Goal: Task Accomplishment & Management: Use online tool/utility

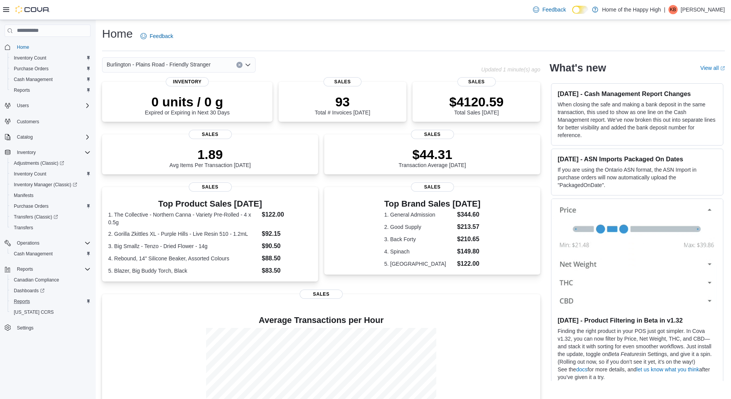
click at [24, 306] on button "Reports" at bounding box center [51, 301] width 86 height 11
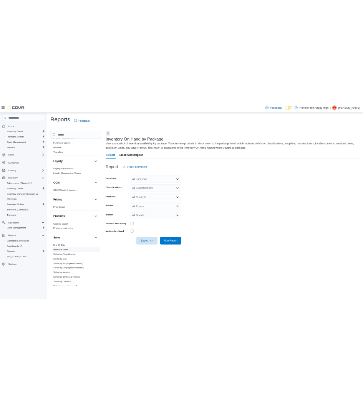
scroll to position [345, 0]
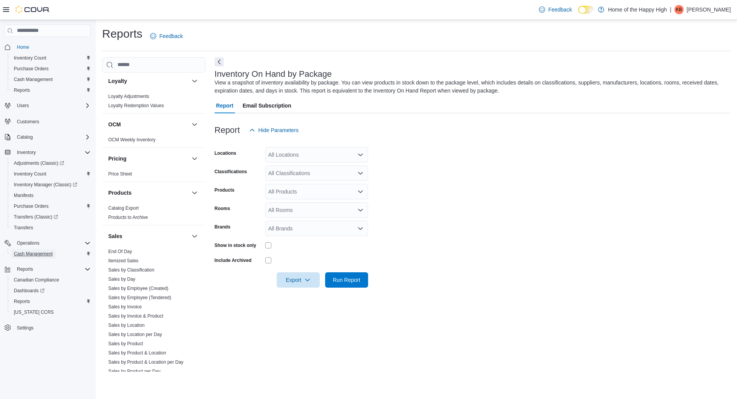
click at [41, 257] on span "Cash Management" at bounding box center [33, 253] width 39 height 9
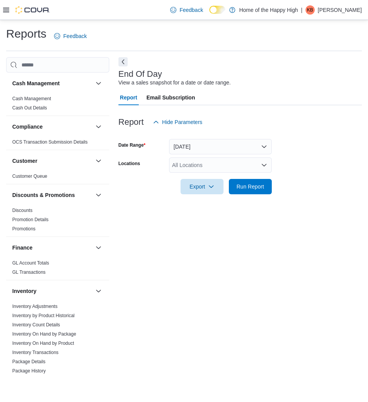
click at [196, 166] on div "All Locations" at bounding box center [220, 164] width 103 height 15
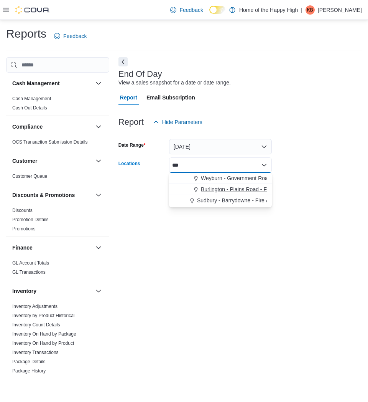
type input "***"
click at [226, 188] on span "Burlington - Plains Road - Friendly Stranger" at bounding box center [253, 189] width 104 height 8
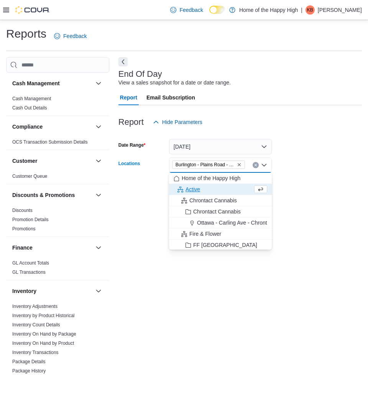
click at [306, 167] on form "Date Range Today Locations Burlington - Plains Road - Friendly Stranger Combo b…" at bounding box center [241, 162] width 244 height 64
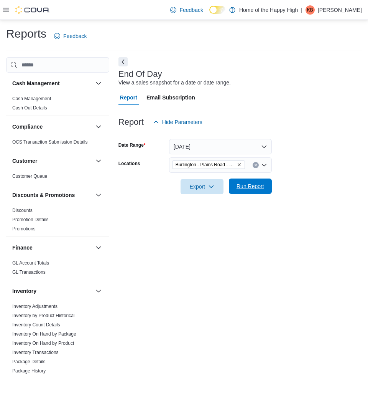
click at [271, 187] on button "Run Report" at bounding box center [250, 185] width 43 height 15
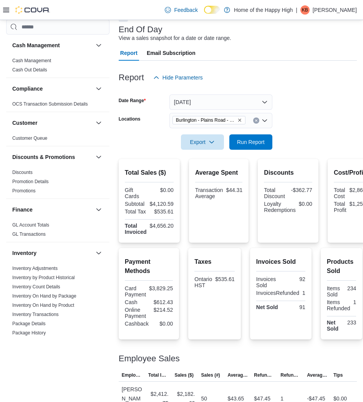
scroll to position [105, 0]
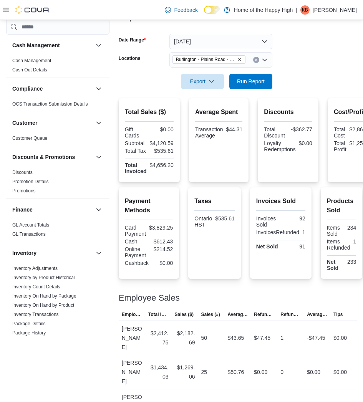
click at [241, 59] on icon "Remove Burlington - Plains Road - Friendly Stranger from selection in this group" at bounding box center [239, 59] width 5 height 5
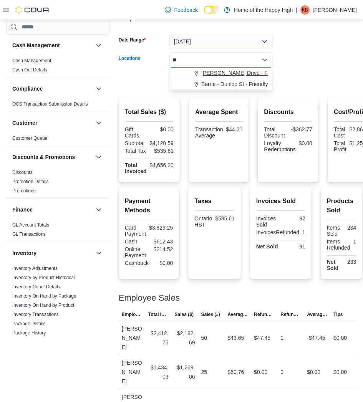
type input "**"
click at [234, 73] on span "[PERSON_NAME] Drive - Friendly Stranger" at bounding box center [253, 73] width 104 height 8
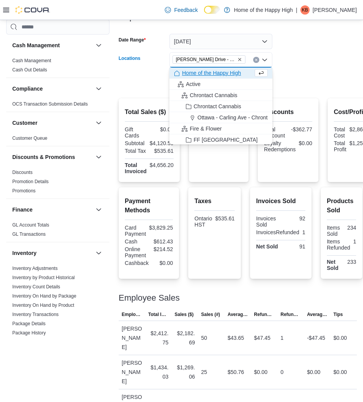
click at [292, 69] on div at bounding box center [238, 71] width 238 height 6
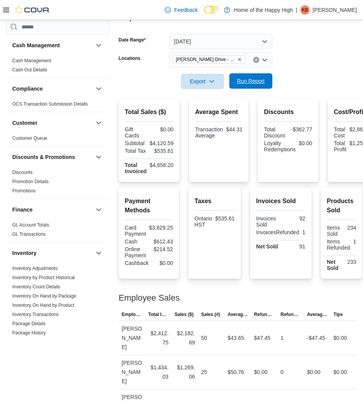
click at [239, 79] on span "Run Report" at bounding box center [251, 81] width 28 height 8
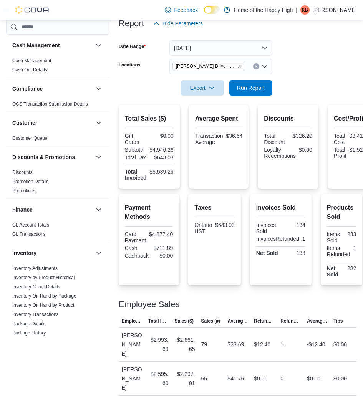
scroll to position [89, 0]
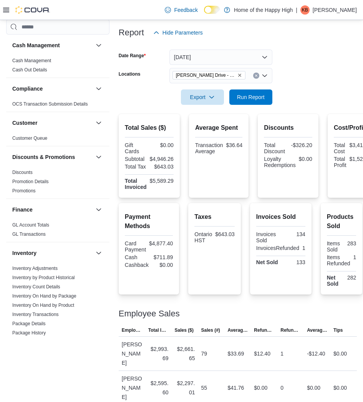
click at [348, 15] on div "Feedback Dark Mode Home of the Happy High | KB Kyle Bent" at bounding box center [259, 9] width 195 height 15
click at [333, 12] on div "| KB Kyle Bent" at bounding box center [325, 9] width 61 height 9
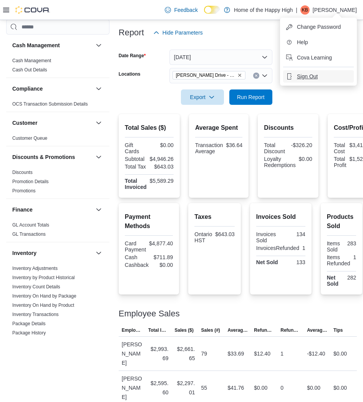
click at [314, 79] on span "Sign Out" at bounding box center [307, 77] width 21 height 8
